Goal: Transaction & Acquisition: Book appointment/travel/reservation

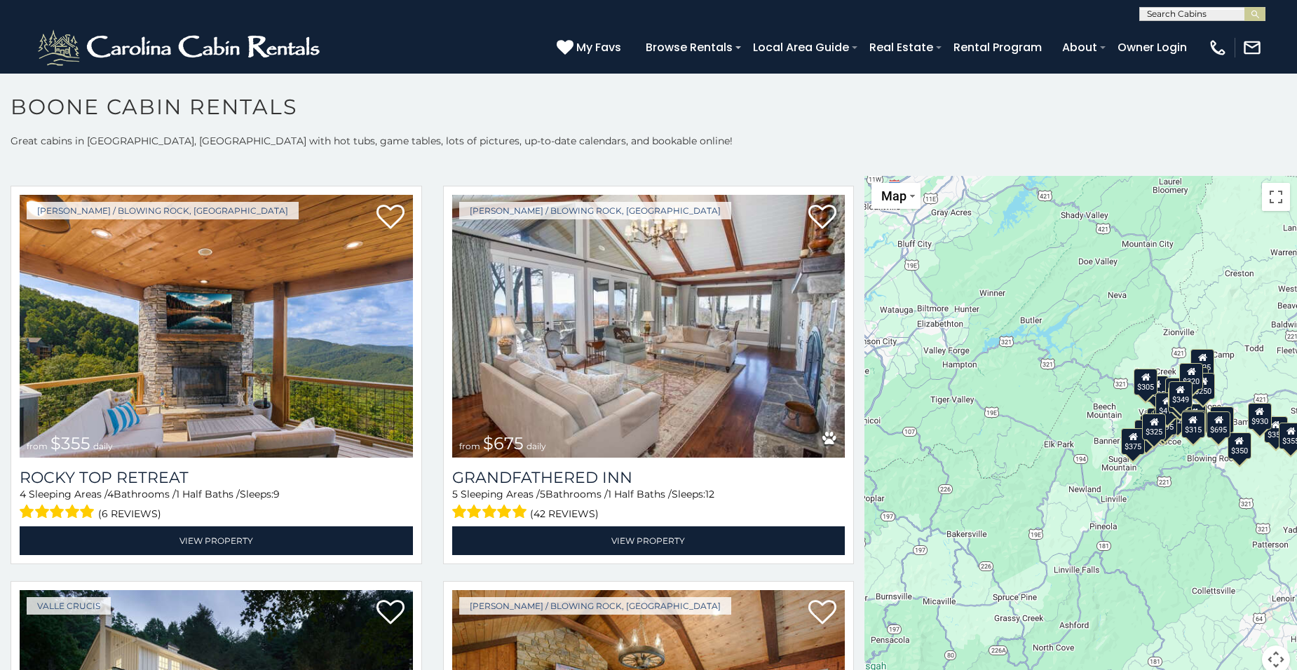
scroll to position [889, 0]
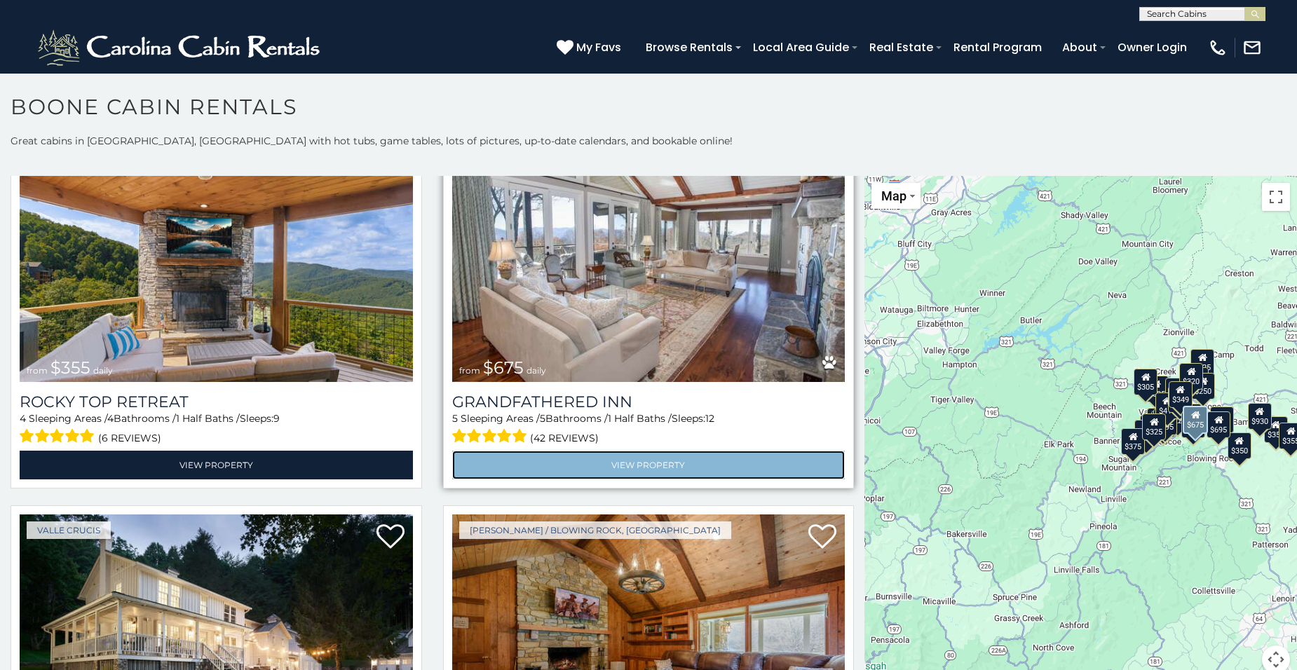
click at [713, 465] on link "View Property" at bounding box center [648, 465] width 393 height 29
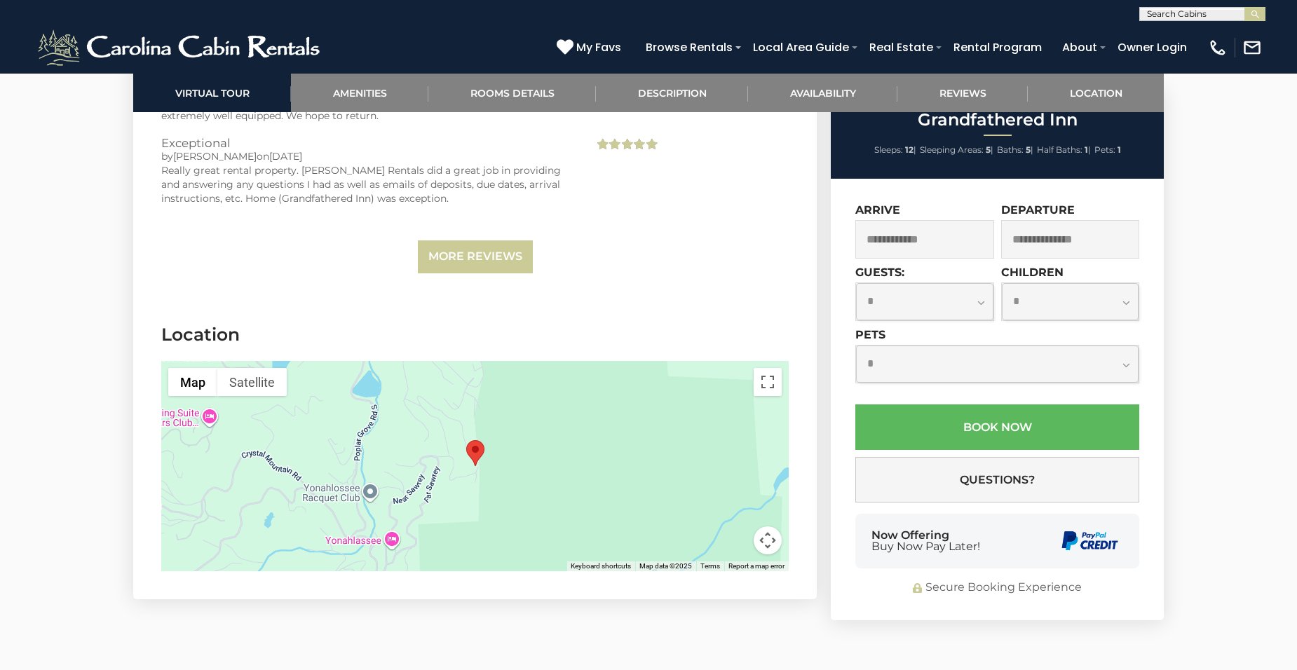
scroll to position [3994, 0]
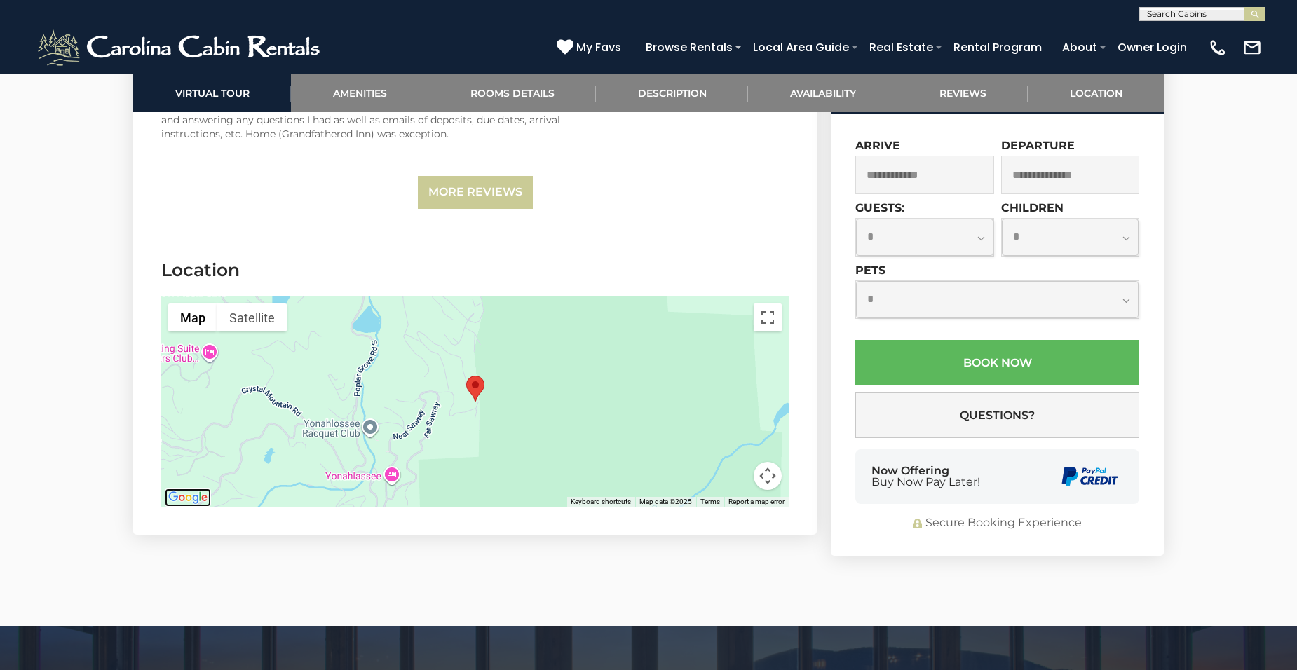
click at [191, 489] on img "Open this area in Google Maps (opens a new window)" at bounding box center [188, 498] width 46 height 18
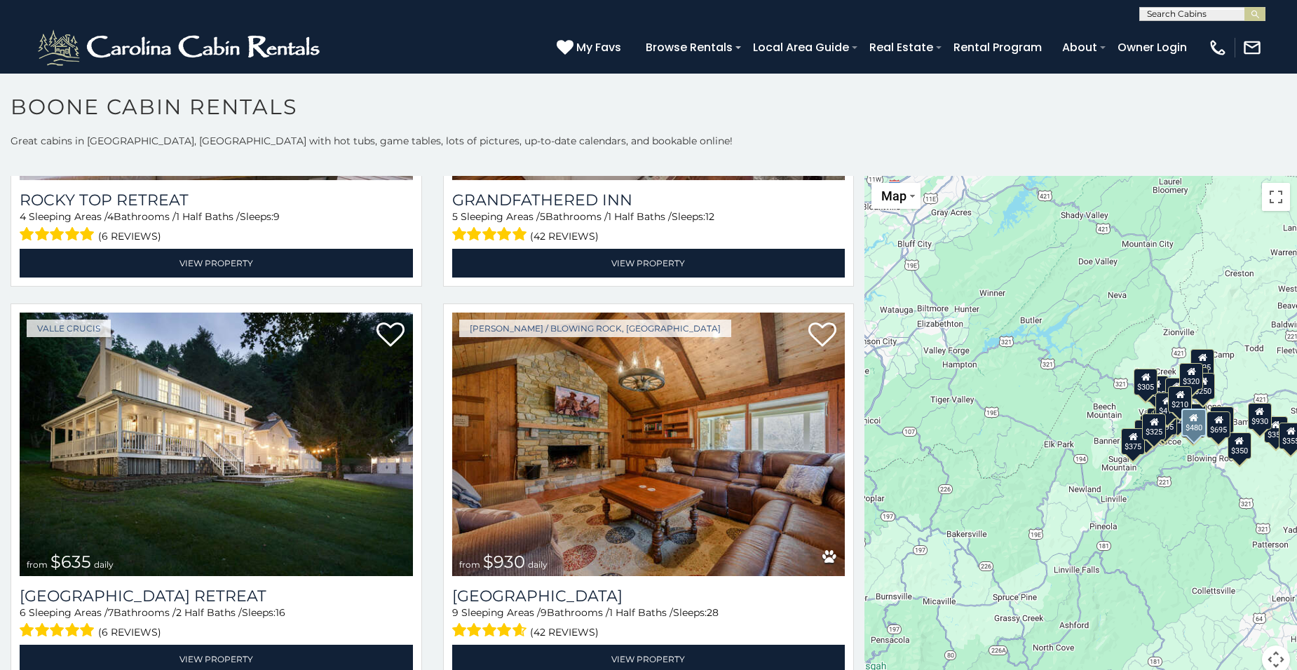
scroll to position [1284, 0]
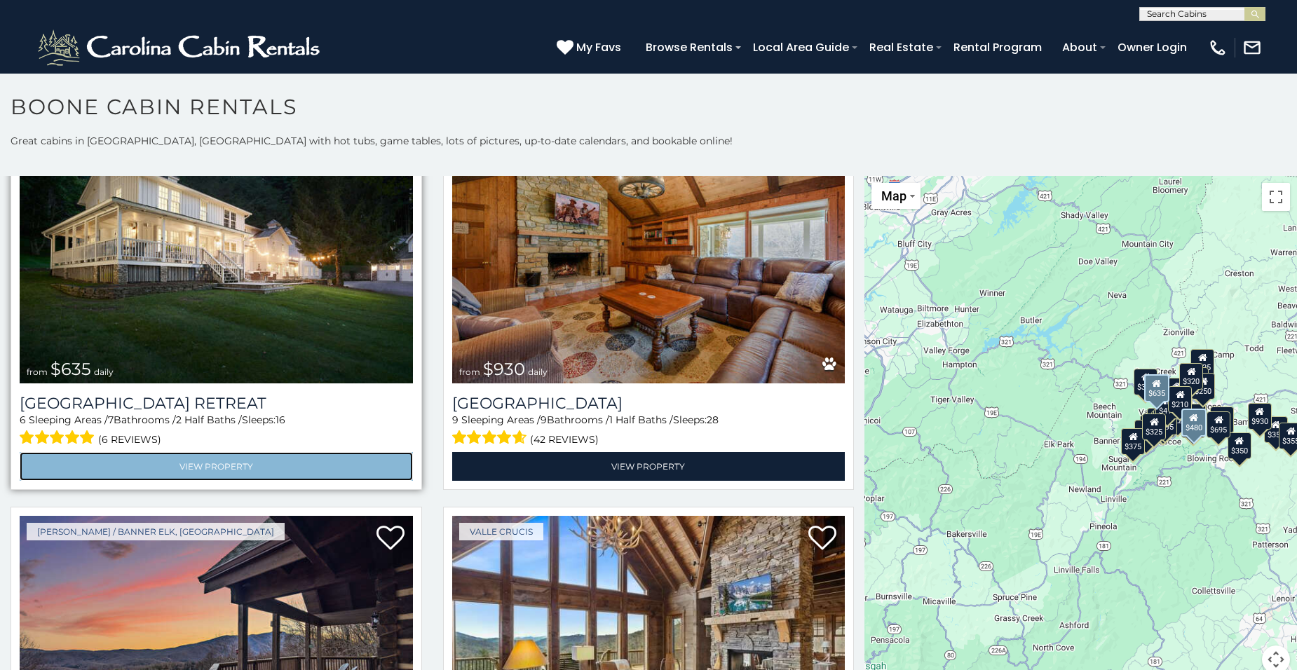
click at [126, 452] on link "View Property" at bounding box center [216, 466] width 393 height 29
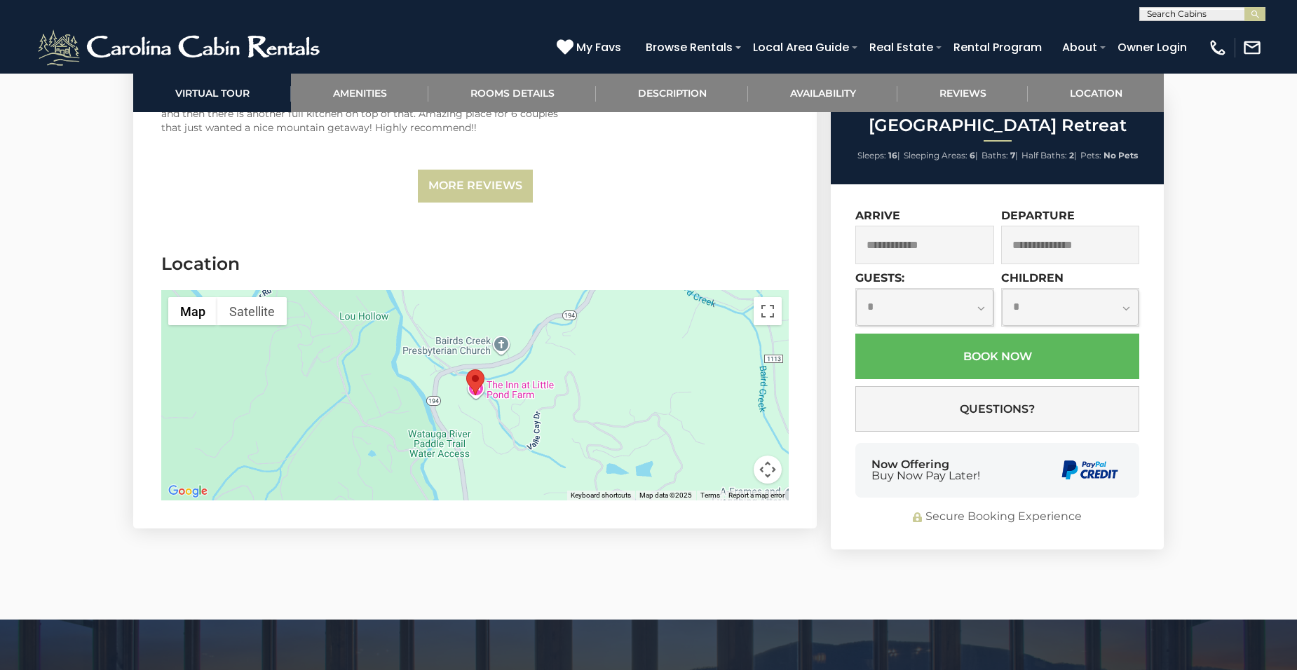
scroll to position [3904, 0]
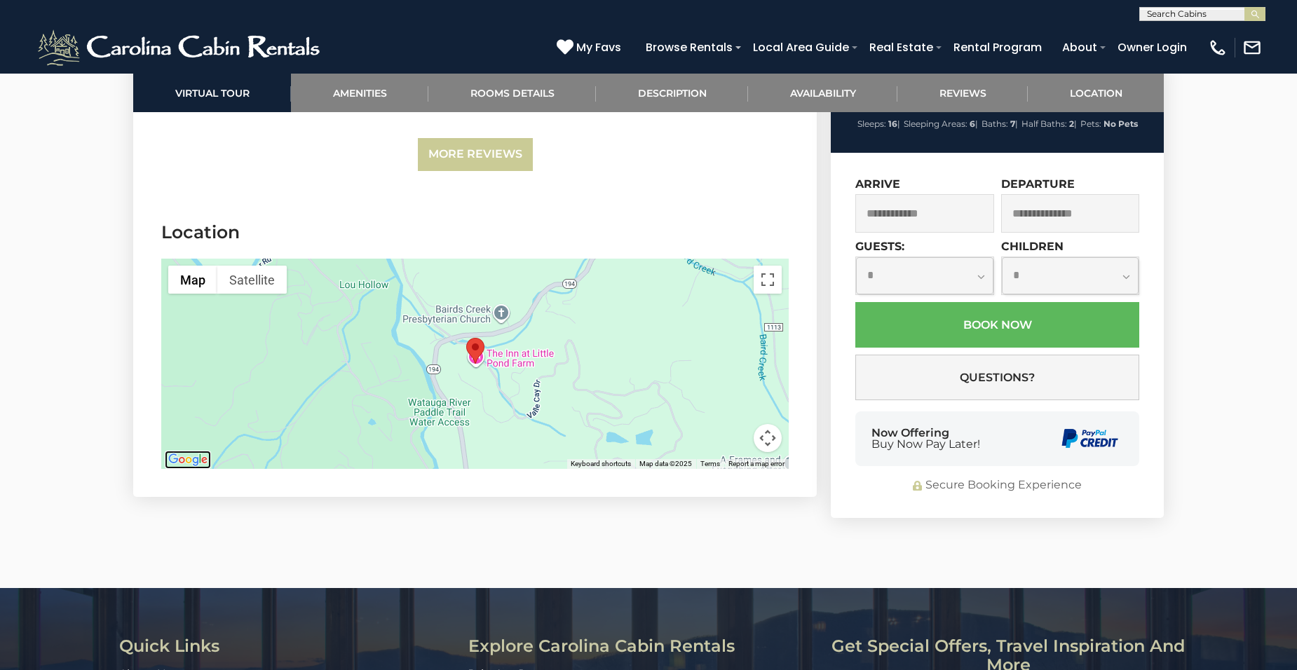
click at [187, 451] on img "Open this area in Google Maps (opens a new window)" at bounding box center [188, 460] width 46 height 18
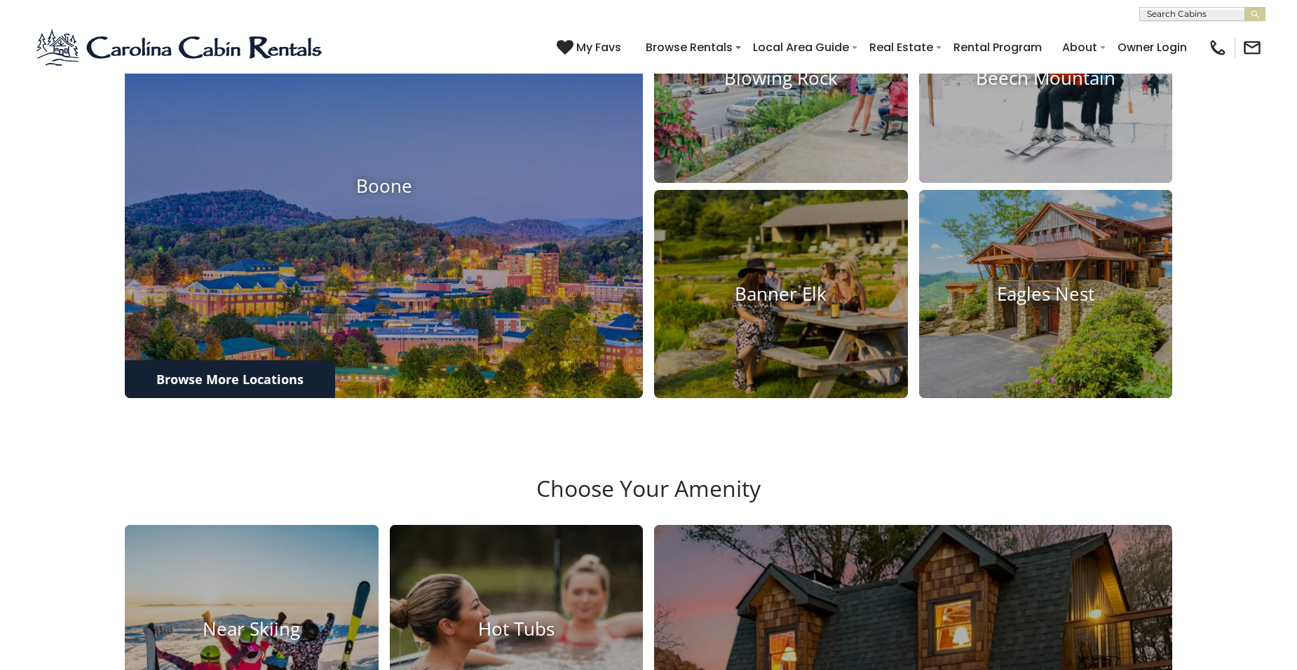
scroll to position [783, 0]
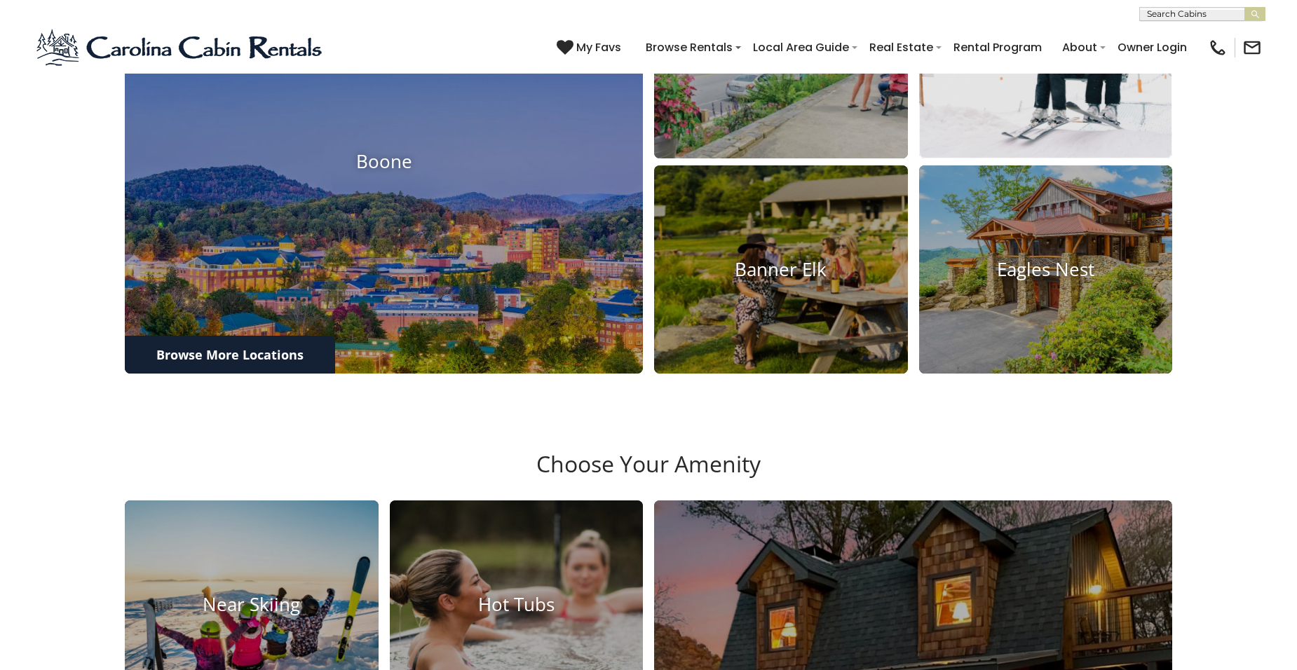
click at [1007, 169] on img at bounding box center [1045, 54] width 279 height 229
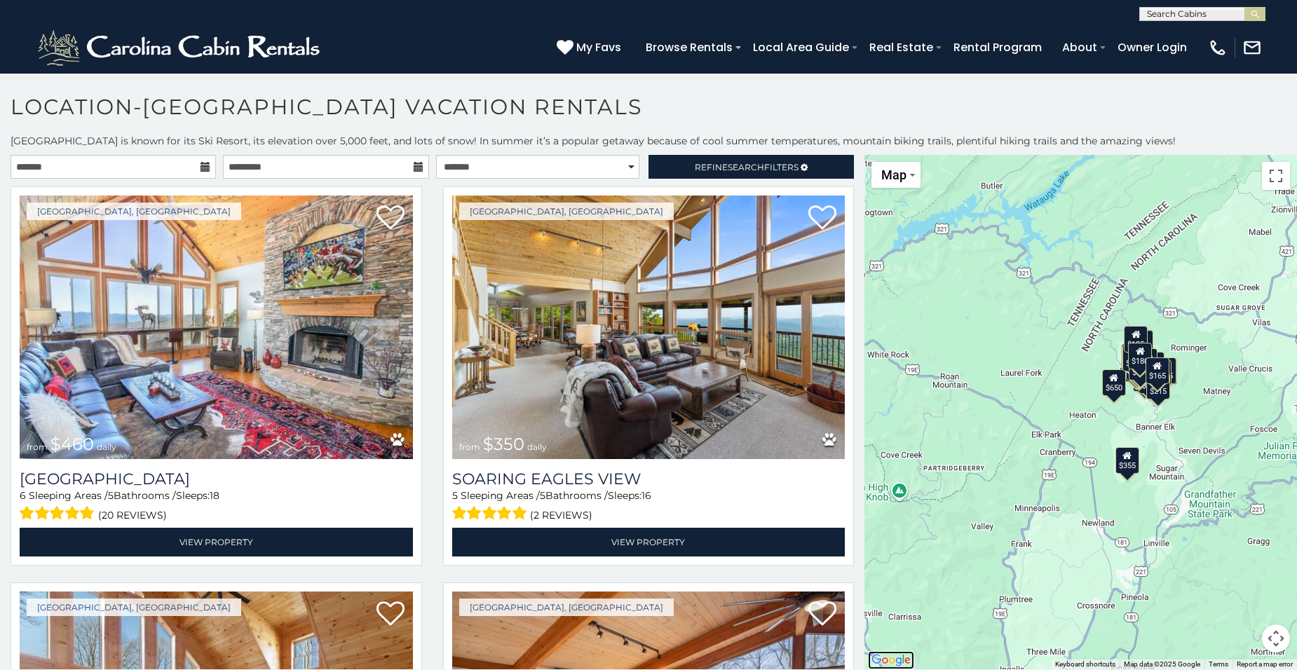
click at [902, 654] on img "Open this area in Google Maps (opens a new window)" at bounding box center [891, 660] width 46 height 18
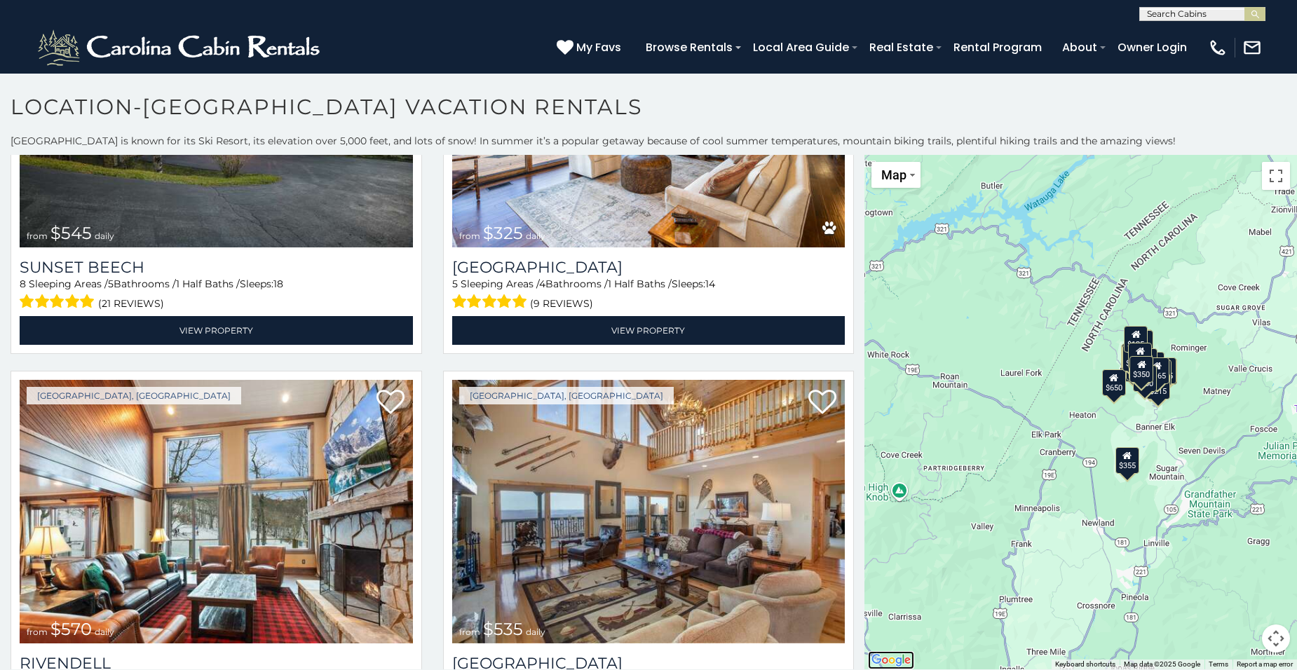
scroll to position [1011, 0]
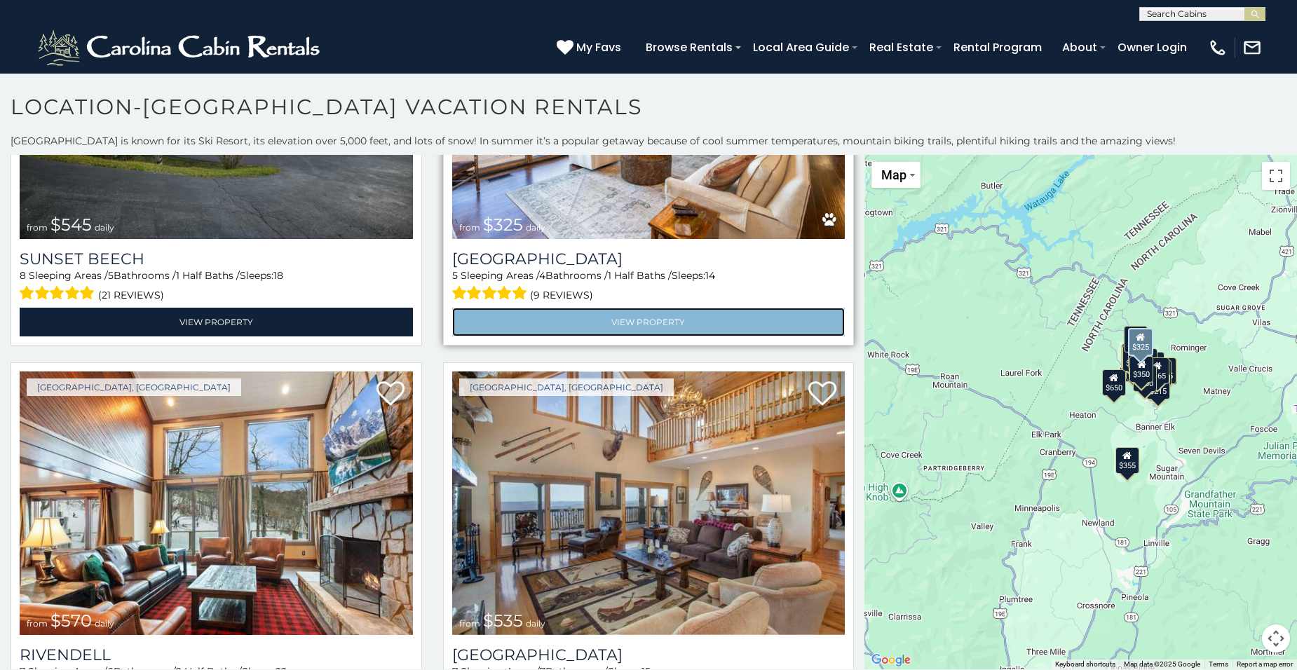
click at [737, 324] on link "View Property" at bounding box center [648, 322] width 393 height 29
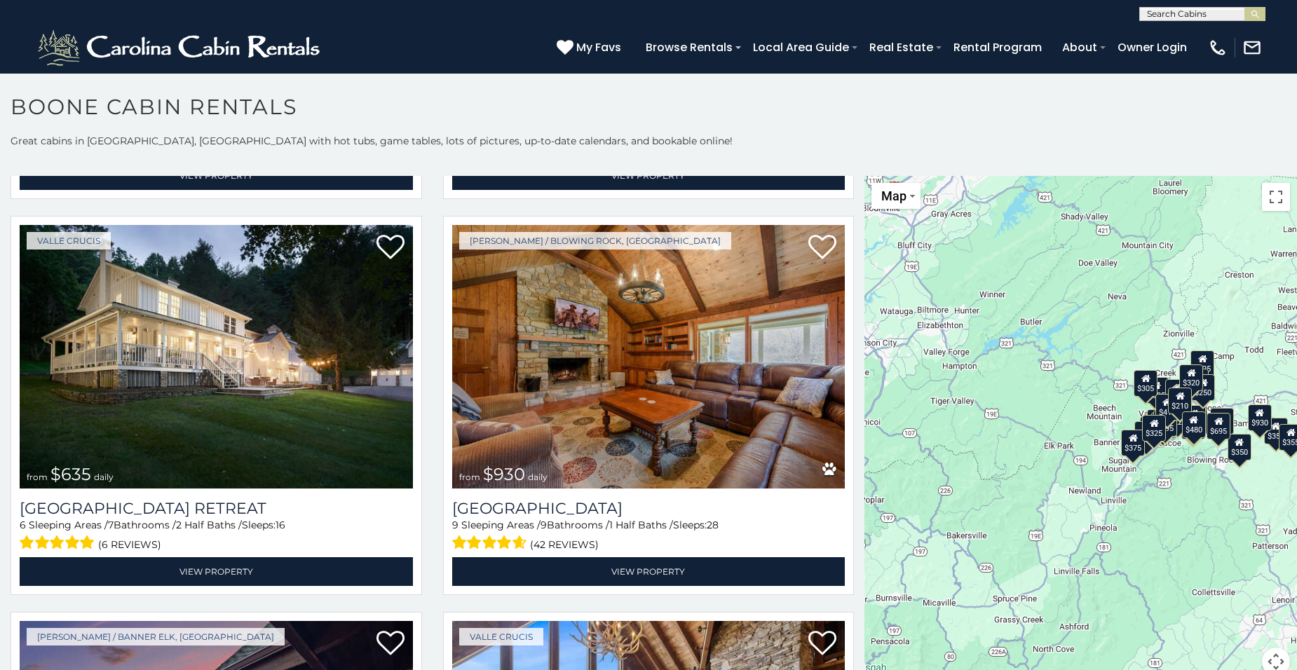
scroll to position [1271, 0]
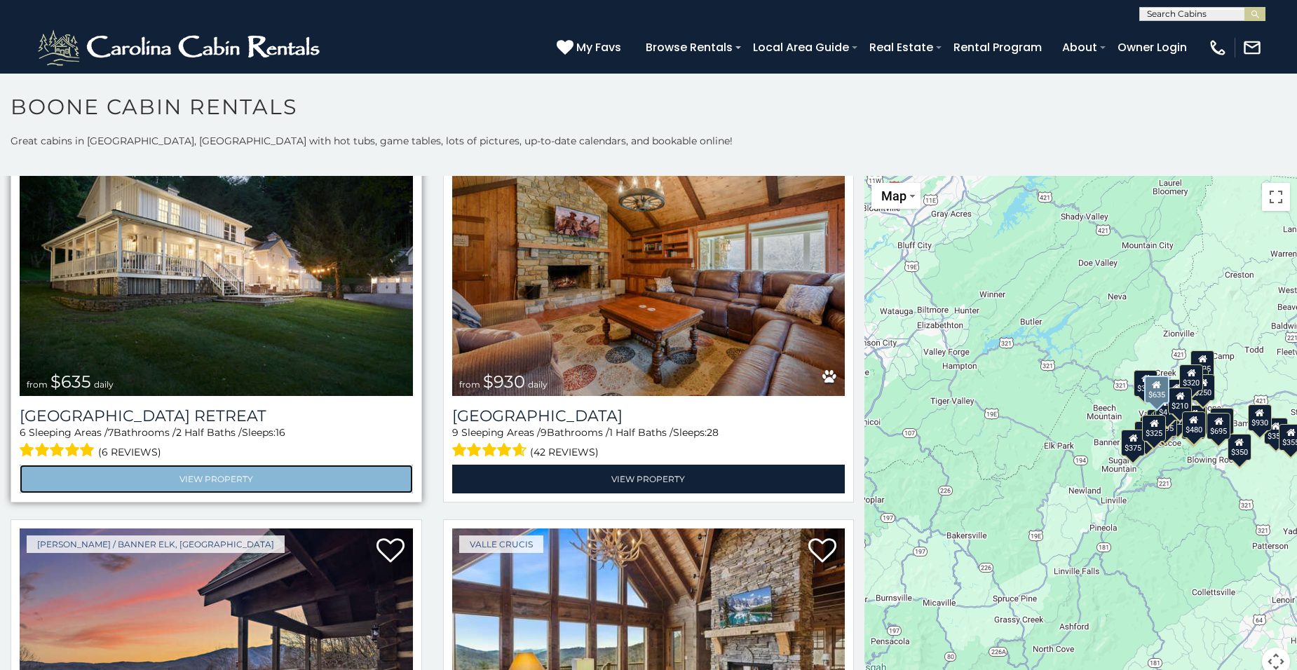
click at [258, 465] on link "View Property" at bounding box center [216, 479] width 393 height 29
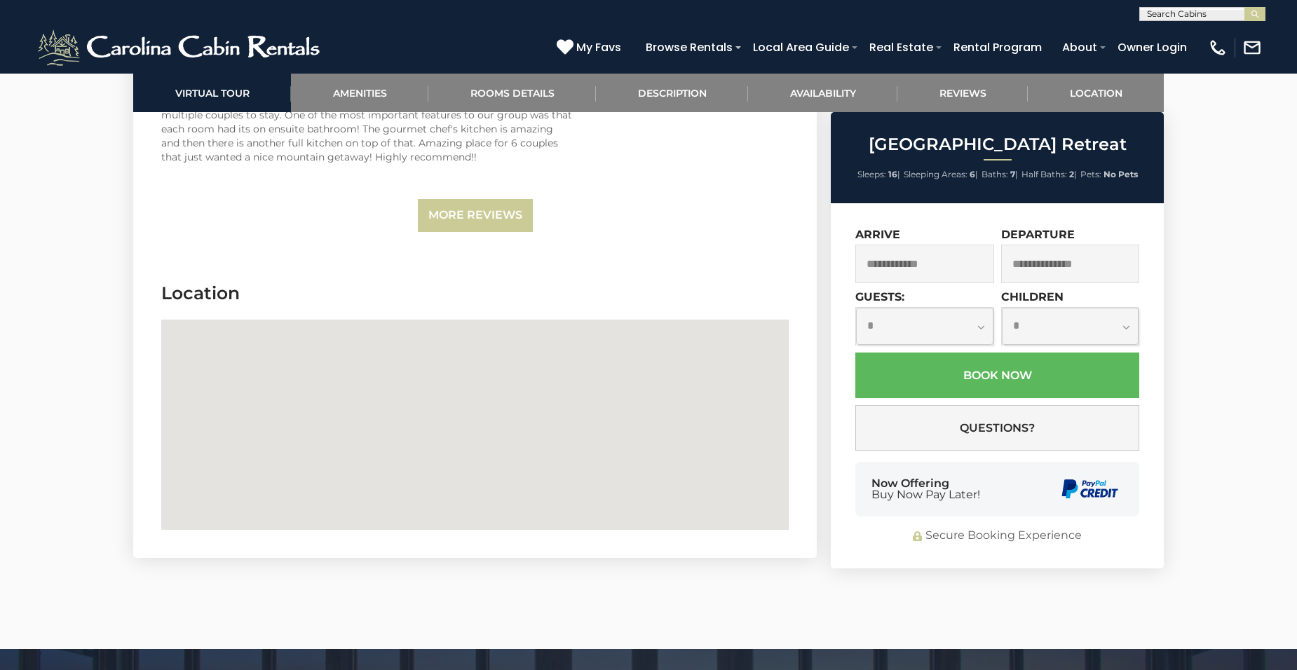
scroll to position [3916, 0]
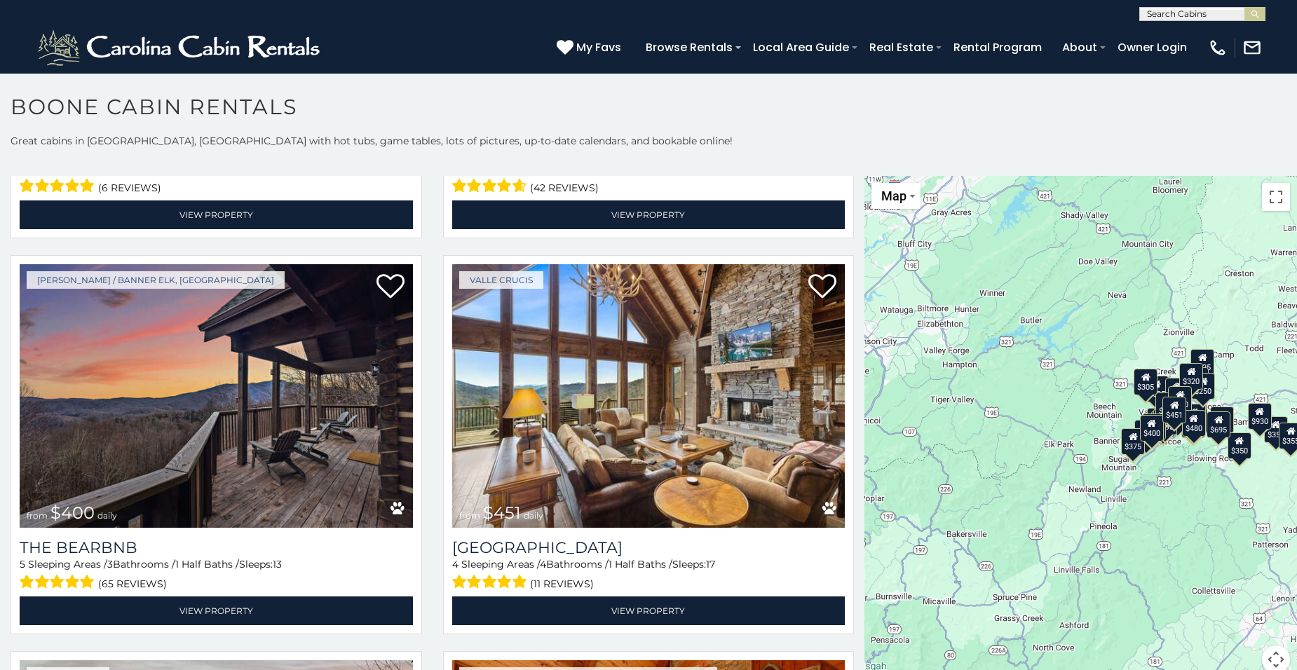
scroll to position [1653, 0]
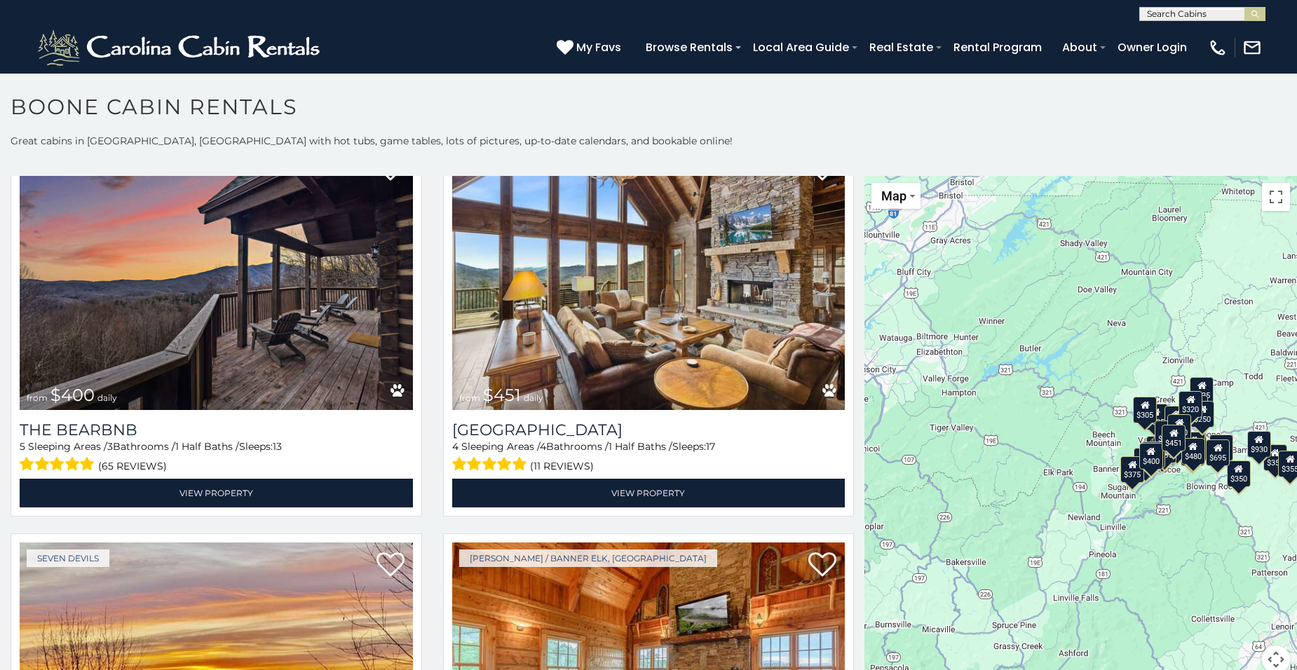
drag, startPoint x: 859, startPoint y: 305, endPoint x: 859, endPoint y: 335, distance: 30.1
click at [859, 176] on main "**********" at bounding box center [648, 176] width 1297 height 0
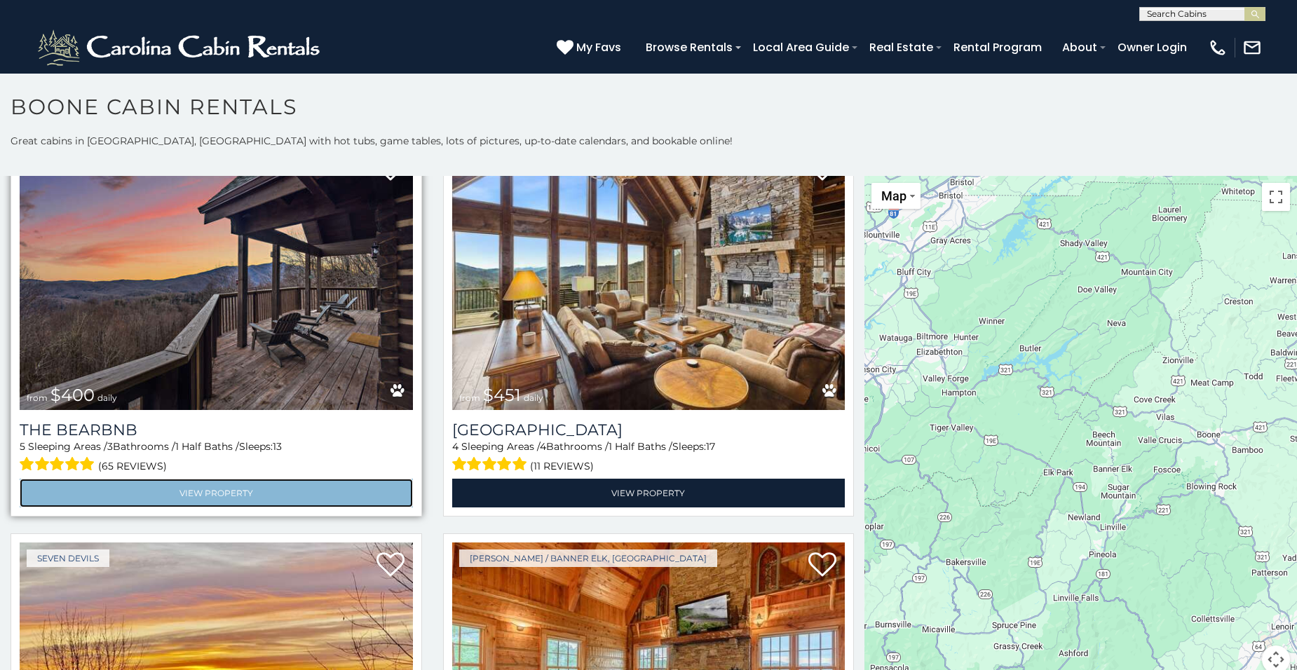
click at [185, 480] on link "View Property" at bounding box center [216, 493] width 393 height 29
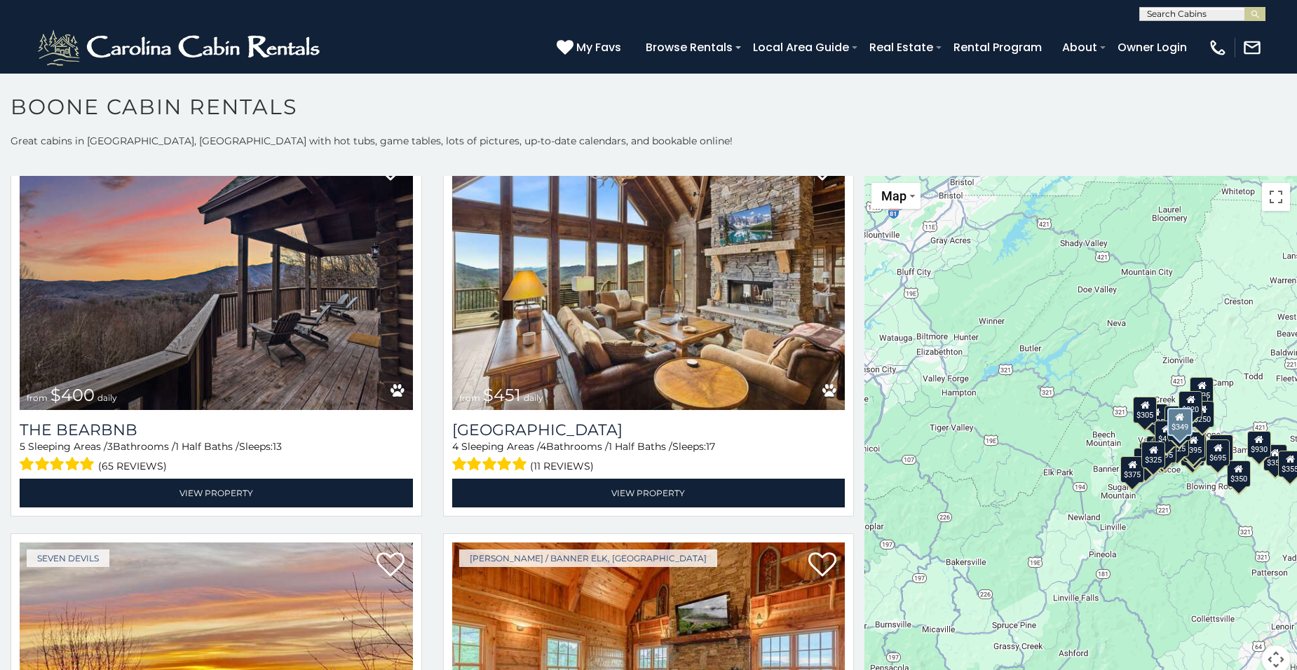
scroll to position [86, 0]
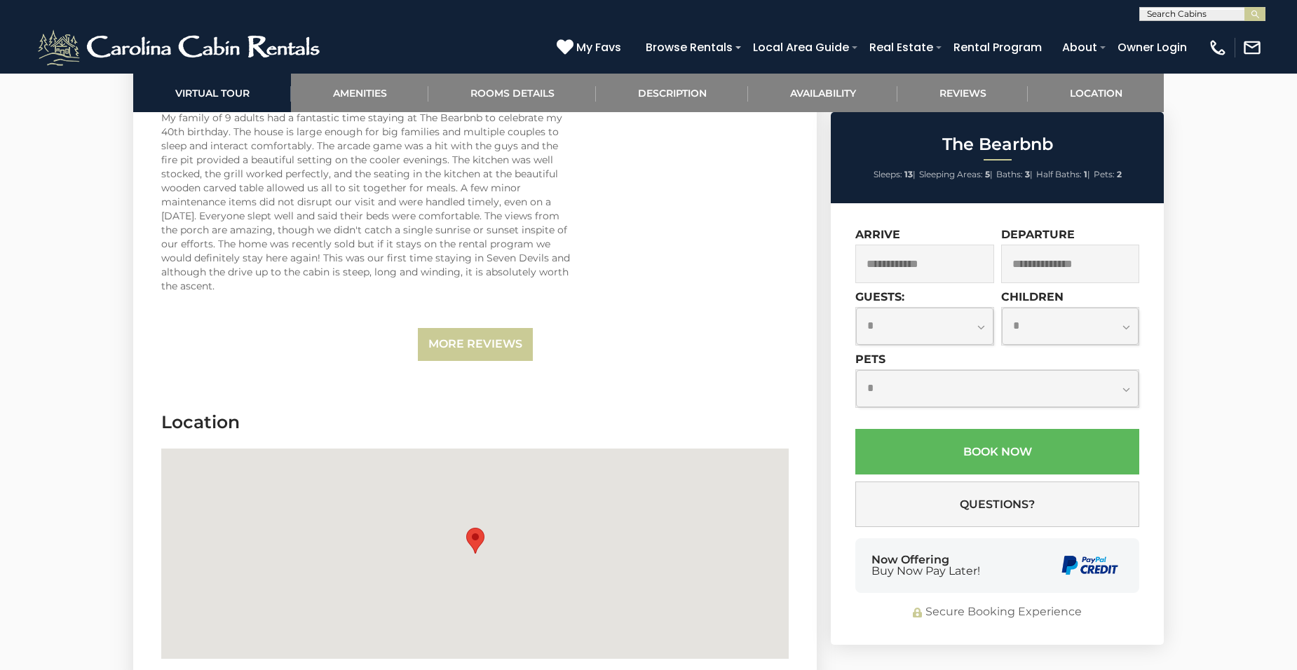
scroll to position [4004, 0]
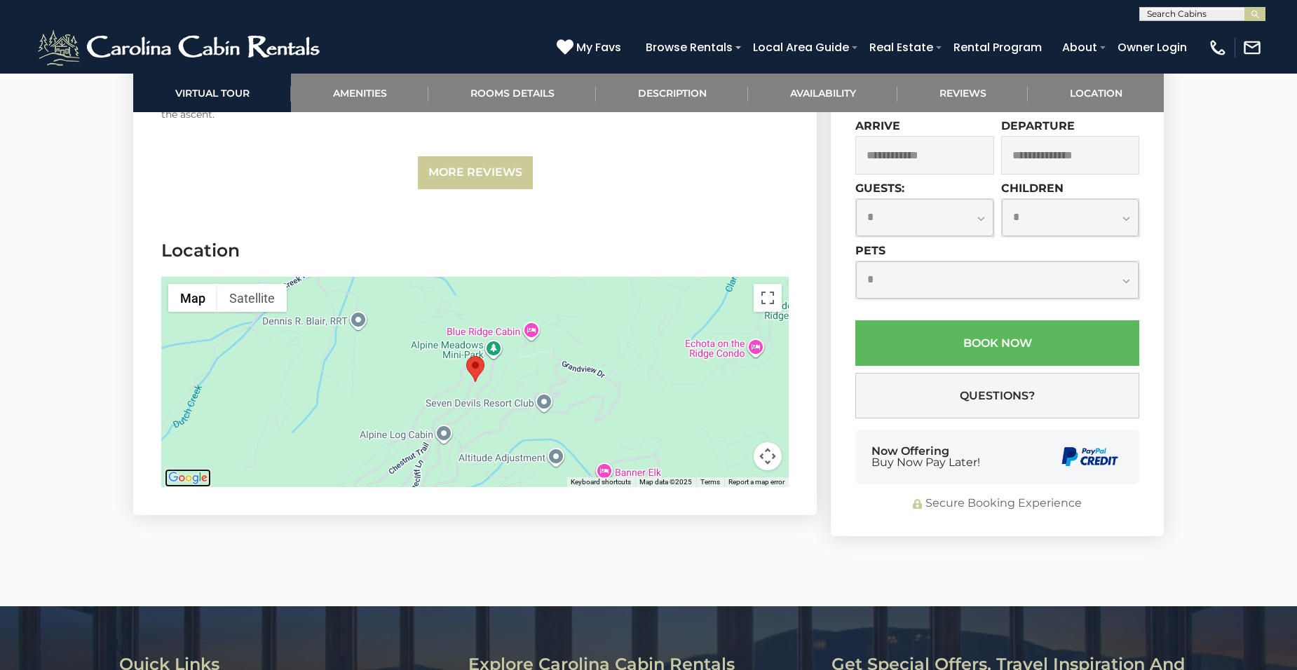
click at [187, 472] on img "Open this area in Google Maps (opens a new window)" at bounding box center [188, 478] width 46 height 18
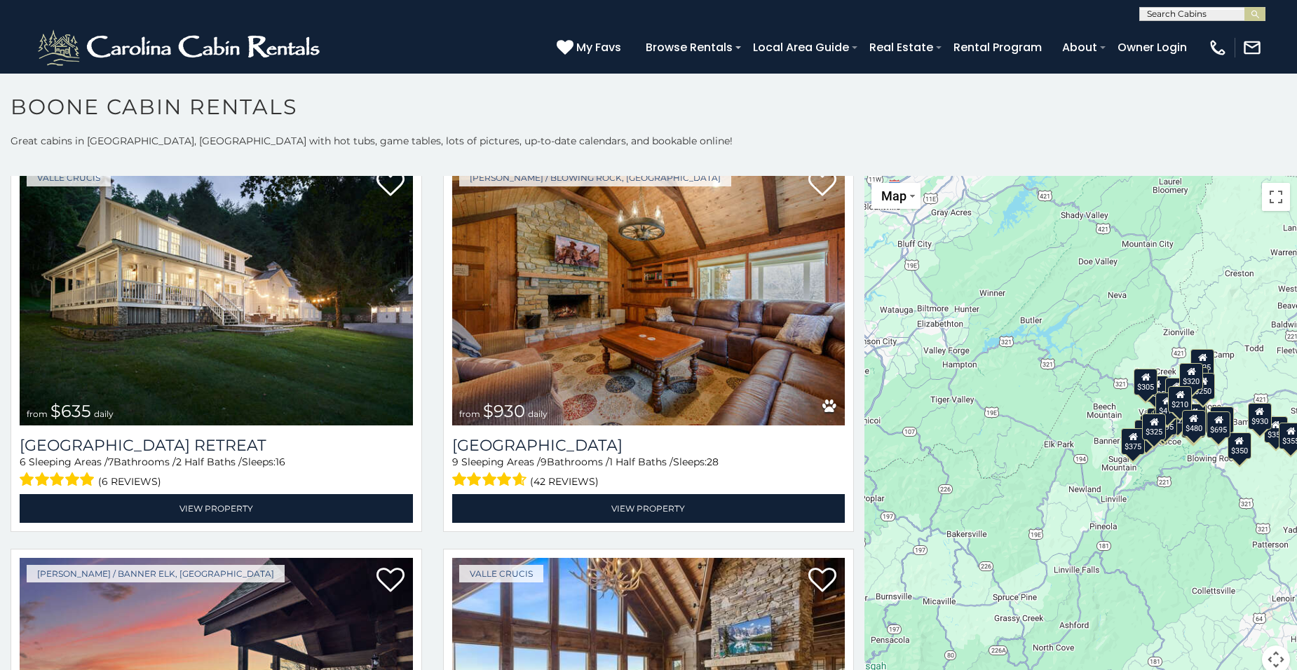
scroll to position [1259, 0]
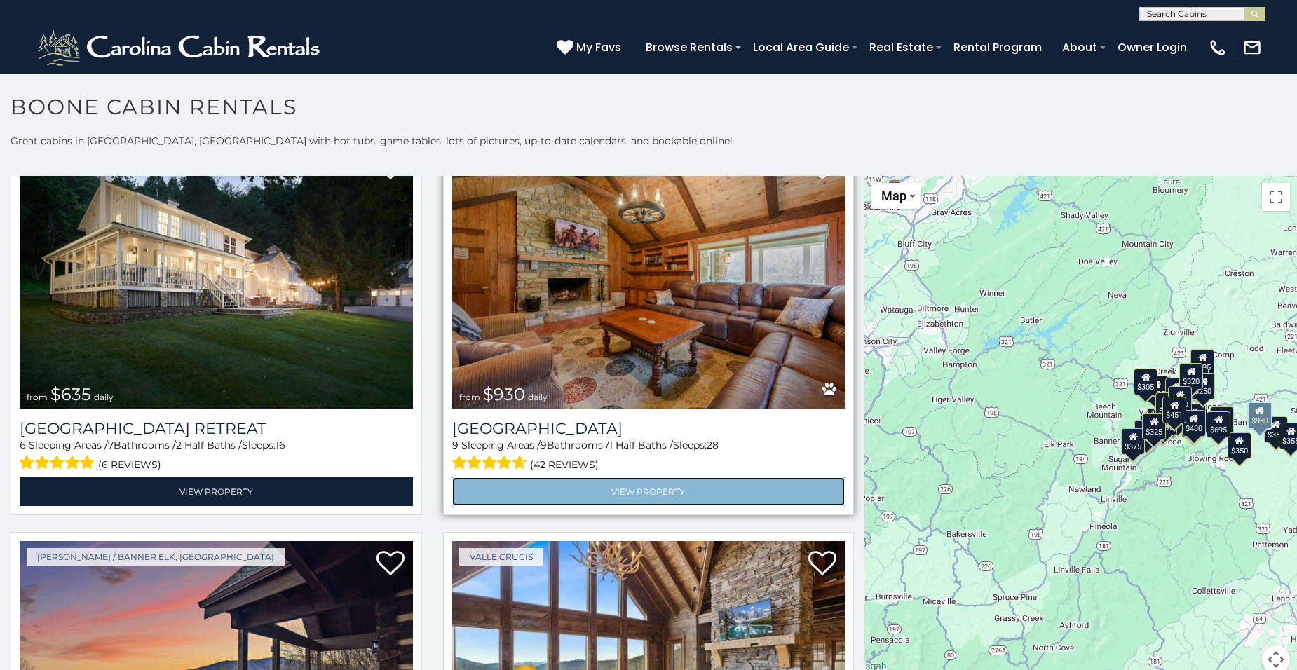
click at [636, 479] on link "View Property" at bounding box center [648, 491] width 393 height 29
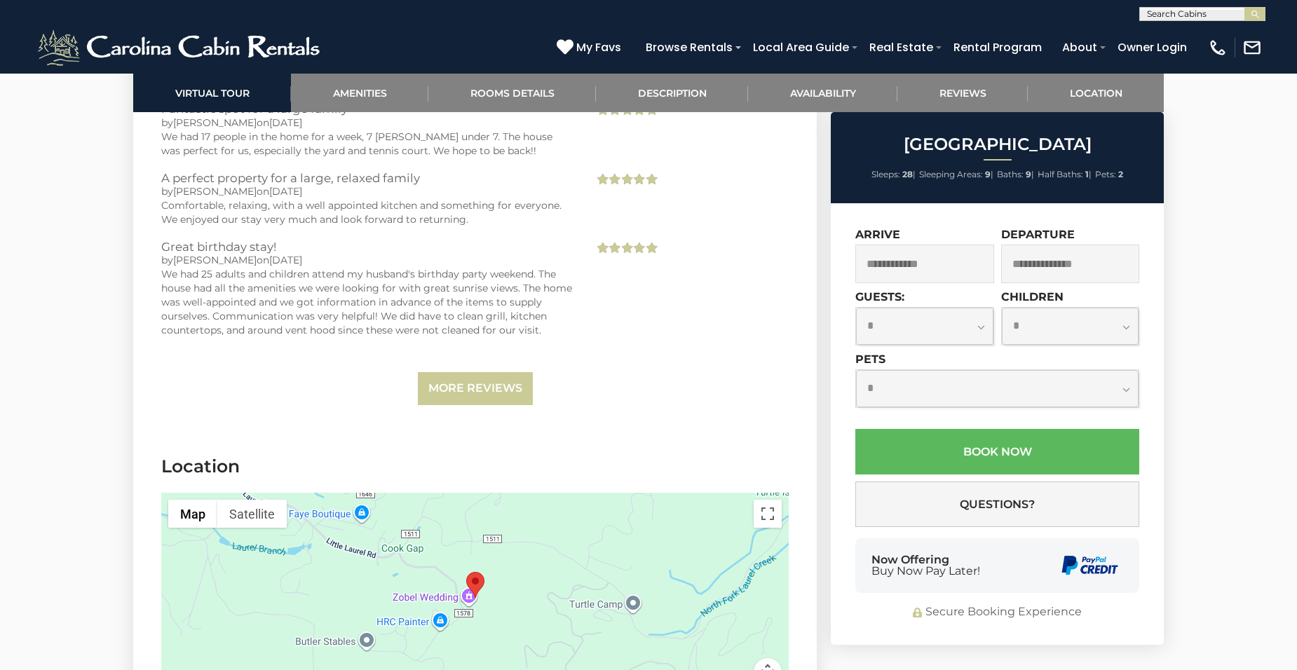
scroll to position [6527, 0]
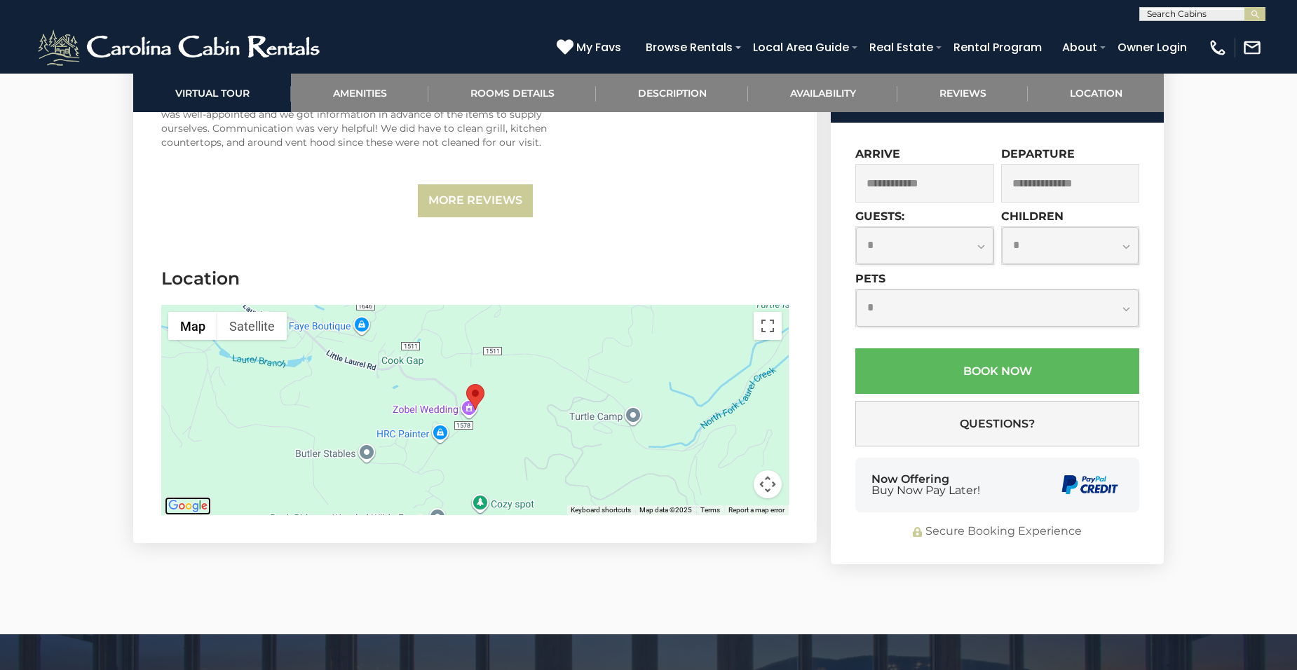
click at [200, 510] on img "Open this area in Google Maps (opens a new window)" at bounding box center [188, 506] width 46 height 18
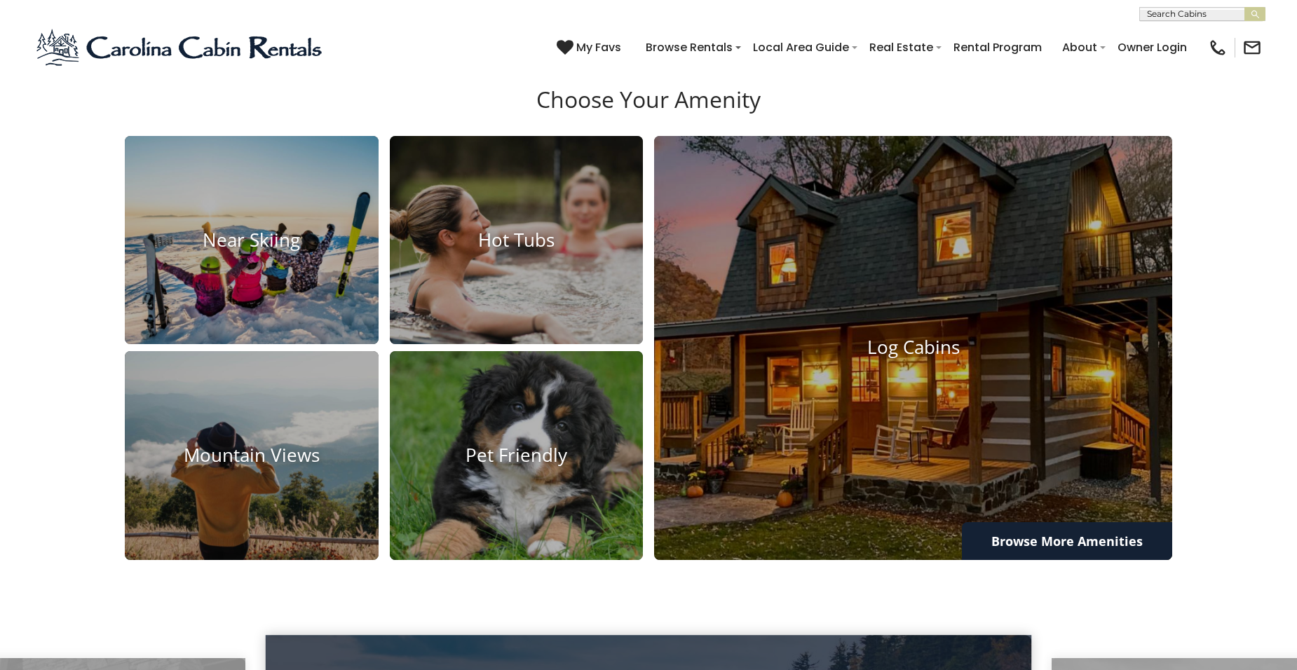
scroll to position [1196, 0]
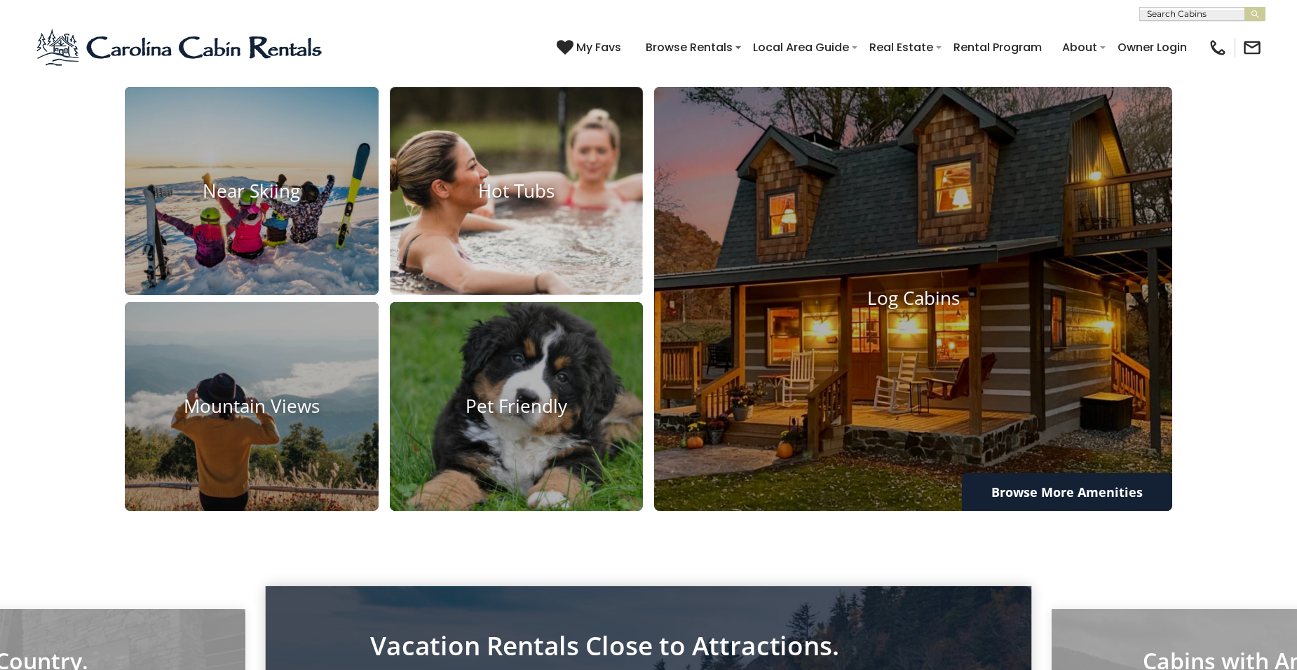
click at [499, 202] on h4 "Hot Tubs" at bounding box center [517, 191] width 254 height 22
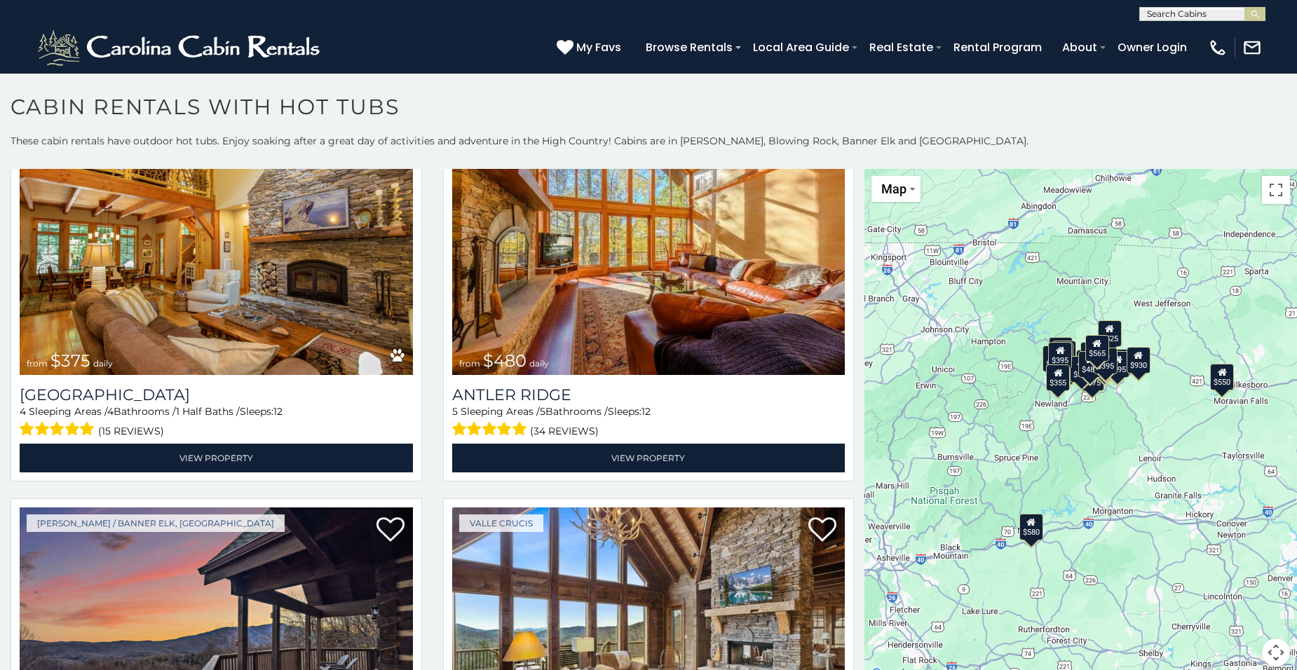
scroll to position [898, 0]
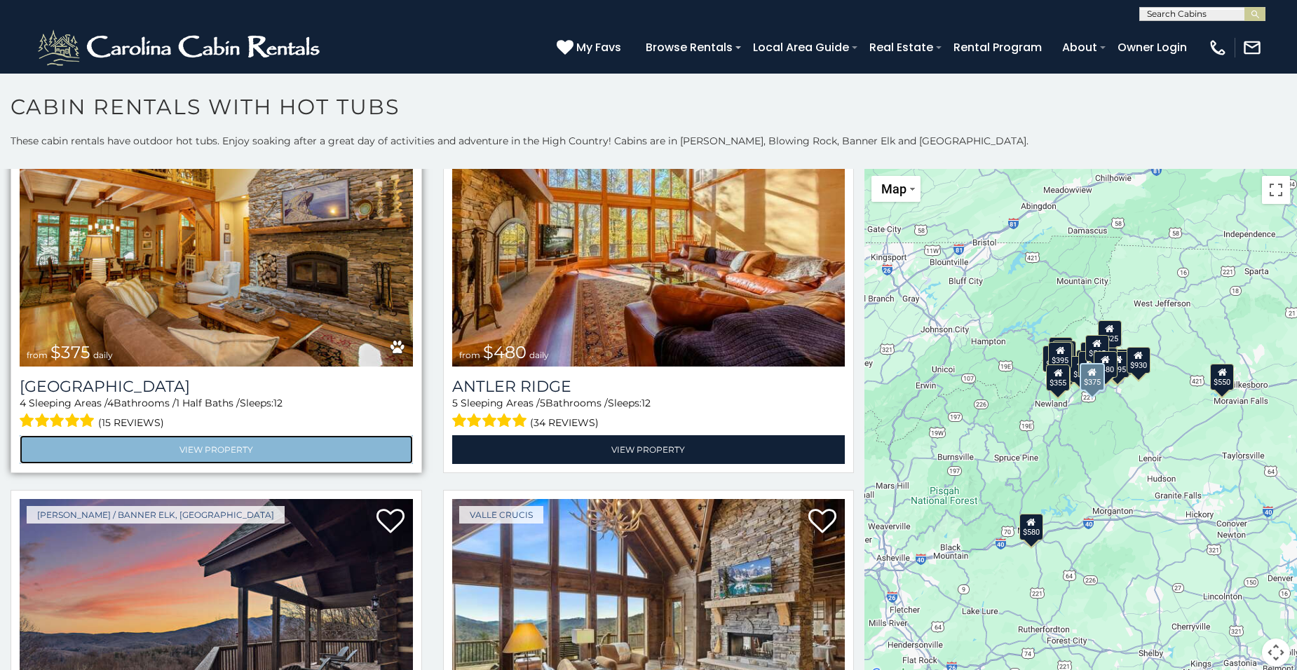
click at [301, 437] on link "View Property" at bounding box center [216, 449] width 393 height 29
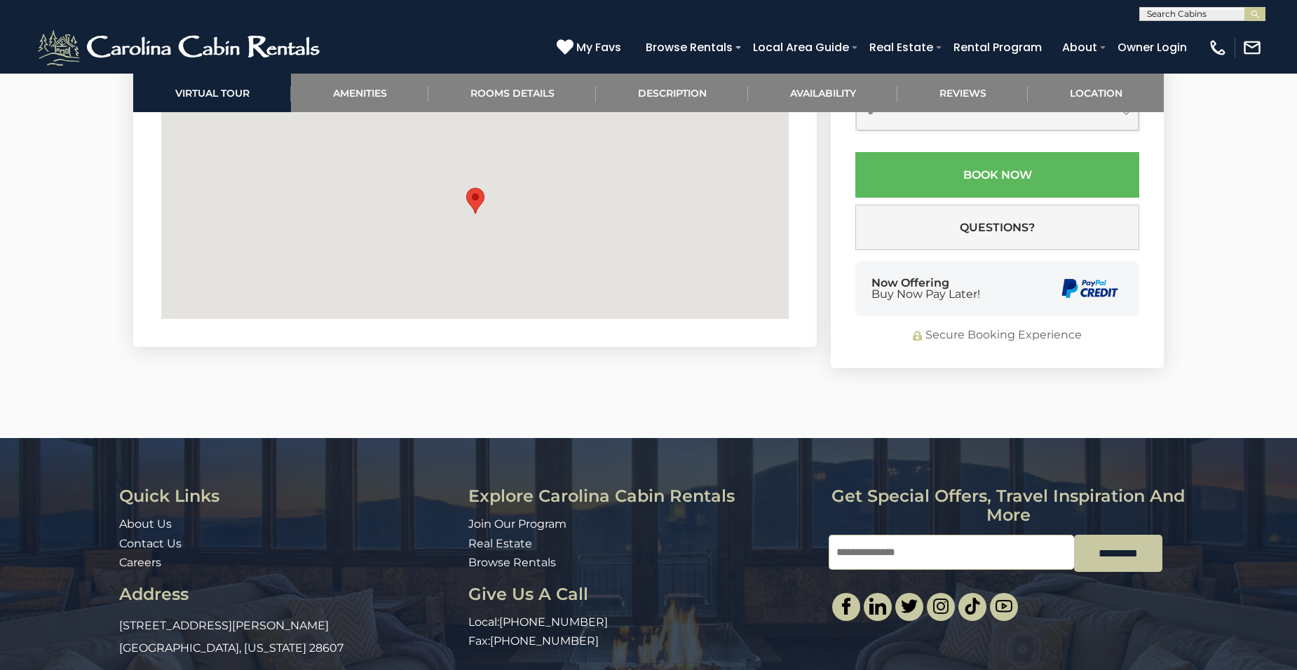
scroll to position [4728, 0]
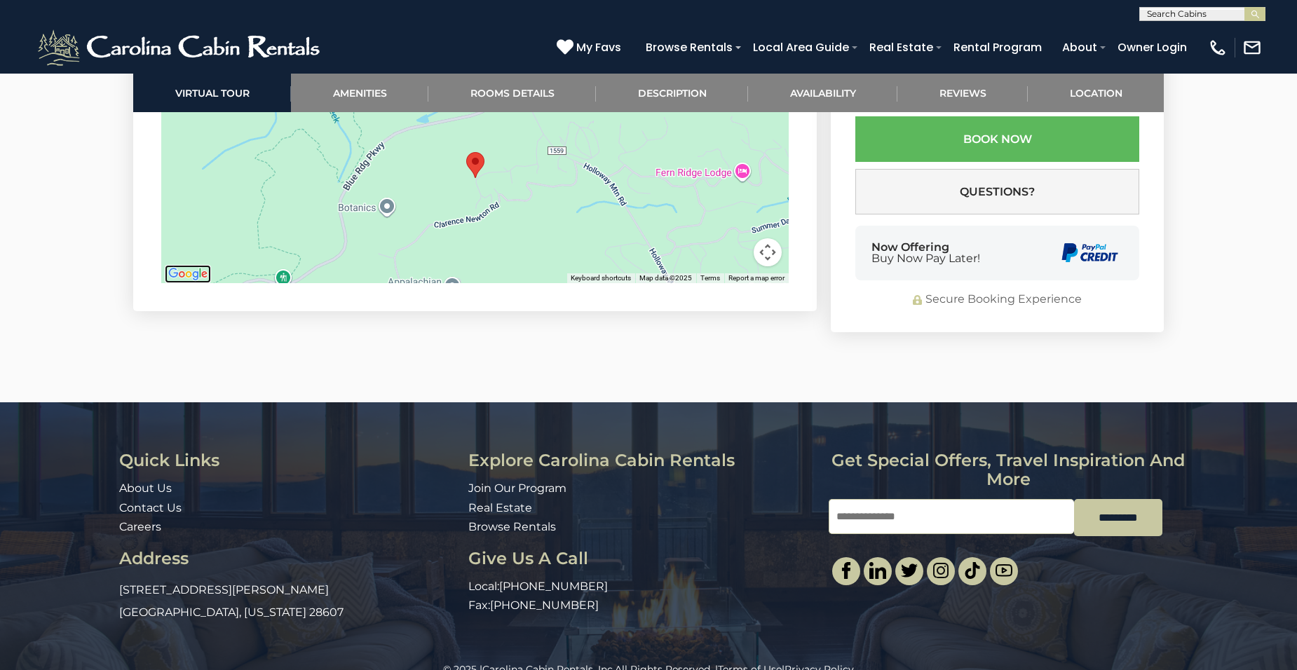
click at [181, 265] on img "Open this area in Google Maps (opens a new window)" at bounding box center [188, 274] width 46 height 18
